Goal: Find specific page/section: Find specific page/section

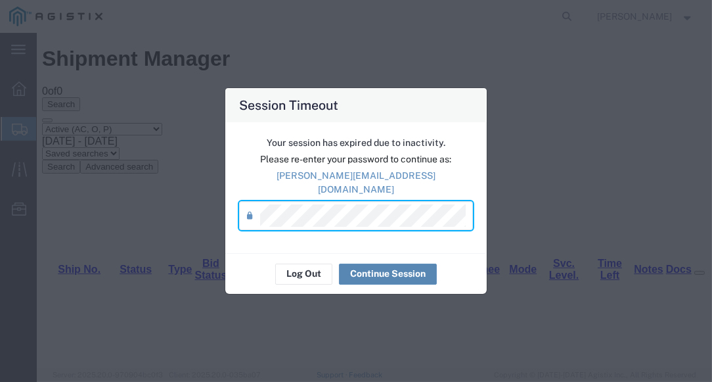
click at [376, 263] on button "Continue Session" at bounding box center [388, 273] width 98 height 21
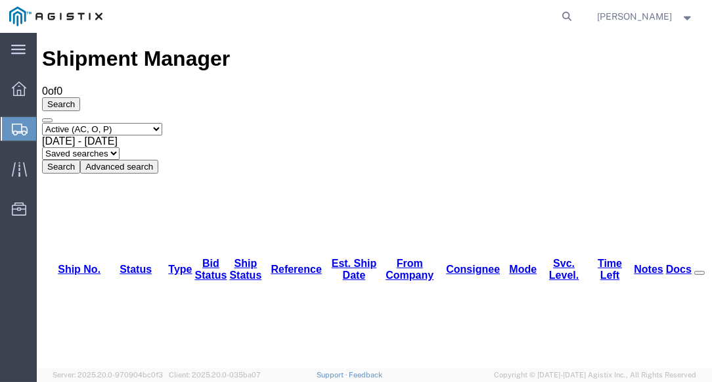
drag, startPoint x: 326, startPoint y: 24, endPoint x: 310, endPoint y: 1, distance: 28.2
click at [325, 22] on agx-global-search at bounding box center [368, 16] width 420 height 33
click at [238, 47] on div "Shipment Manager 0 of 0 Search Select status Active (AC, O, P) All Approved Awa…" at bounding box center [374, 110] width 665 height 126
click at [234, 22] on agx-global-search at bounding box center [368, 16] width 420 height 33
click at [239, 51] on div "Shipment Manager 0 of 0 Search Select status Active (AC, O, P) All Approved Awa…" at bounding box center [374, 110] width 665 height 126
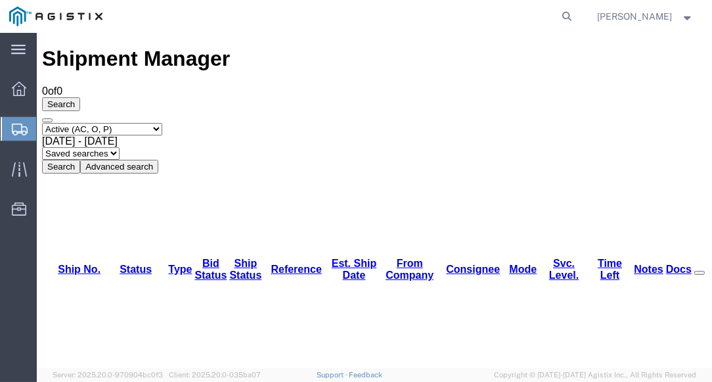
click at [232, 51] on div "Shipment Manager 0 of 0 Search Select status Active (AC, O, P) All Approved Awa…" at bounding box center [374, 110] width 665 height 126
click at [238, 23] on agx-global-search at bounding box center [368, 16] width 420 height 33
click at [251, 47] on div "Shipment Manager 0 of 0 Search Select status Active (AC, O, P) All Approved Awa…" at bounding box center [374, 110] width 665 height 126
drag, startPoint x: 261, startPoint y: 12, endPoint x: 254, endPoint y: 30, distance: 19.1
click at [261, 14] on agx-global-search at bounding box center [368, 16] width 420 height 33
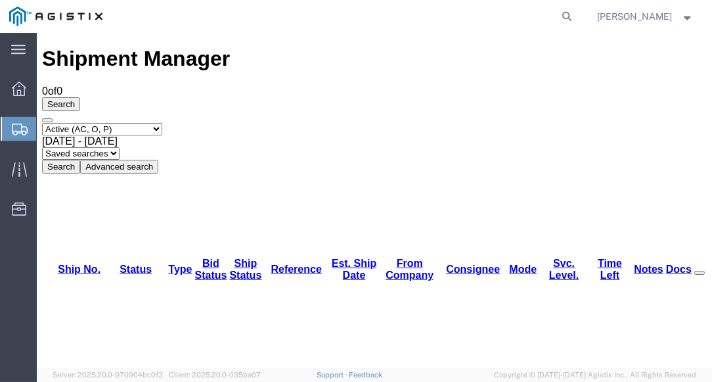
click at [247, 49] on div "Shipment Manager 0 of 0 Search Select status Active (AC, O, P) All Approved Awa…" at bounding box center [374, 110] width 665 height 126
